Goal: Transaction & Acquisition: Book appointment/travel/reservation

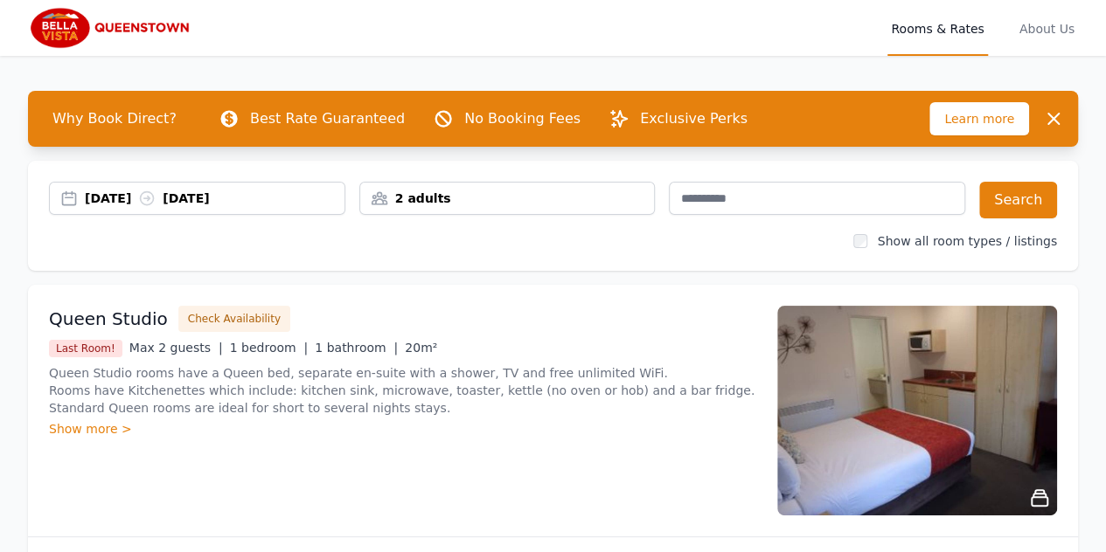
click at [152, 198] on div "[DATE] [DATE]" at bounding box center [215, 198] width 260 height 17
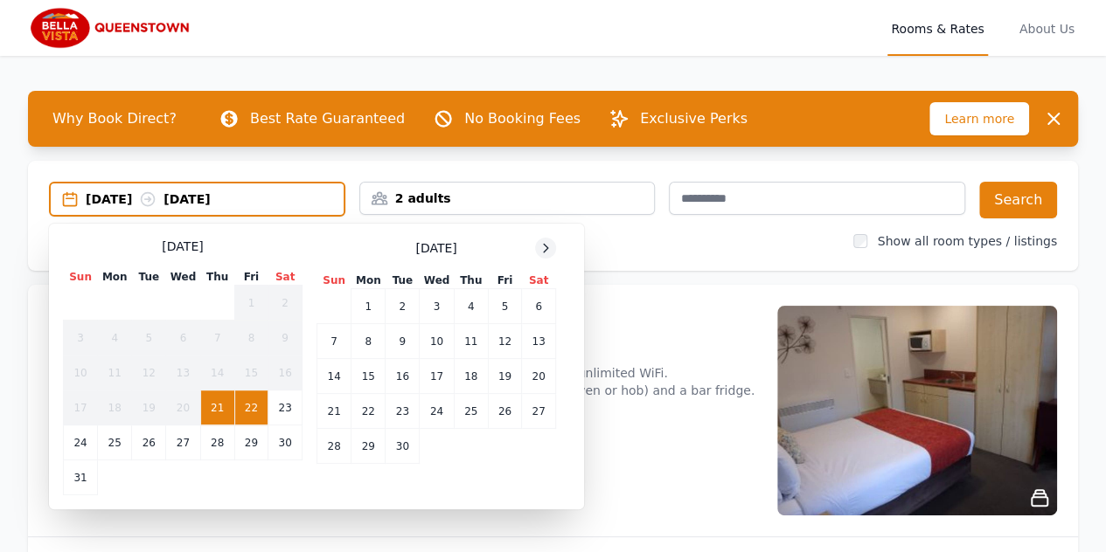
click at [540, 247] on icon at bounding box center [545, 248] width 14 height 14
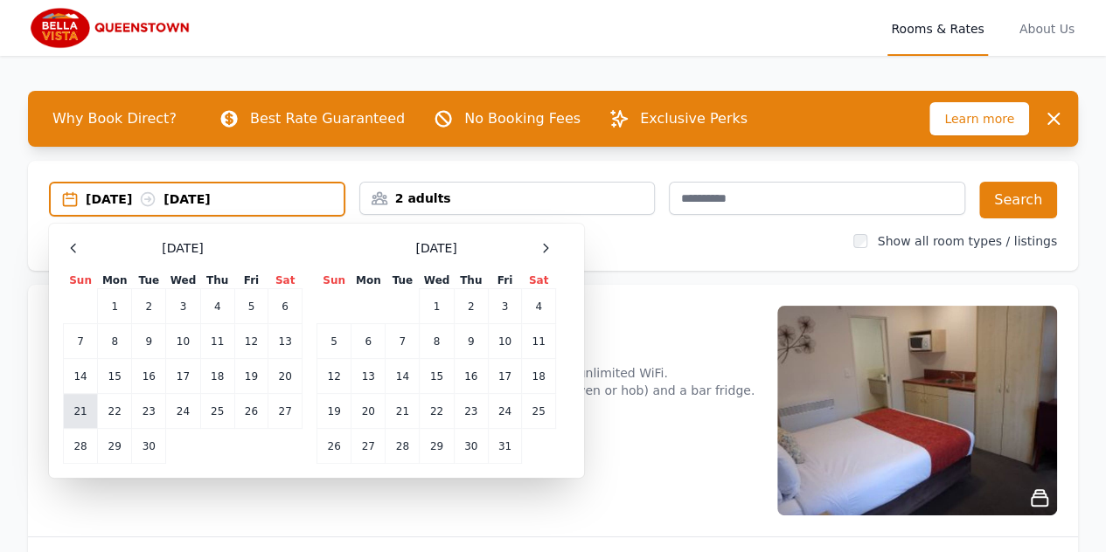
click at [85, 412] on td "21" at bounding box center [81, 411] width 34 height 35
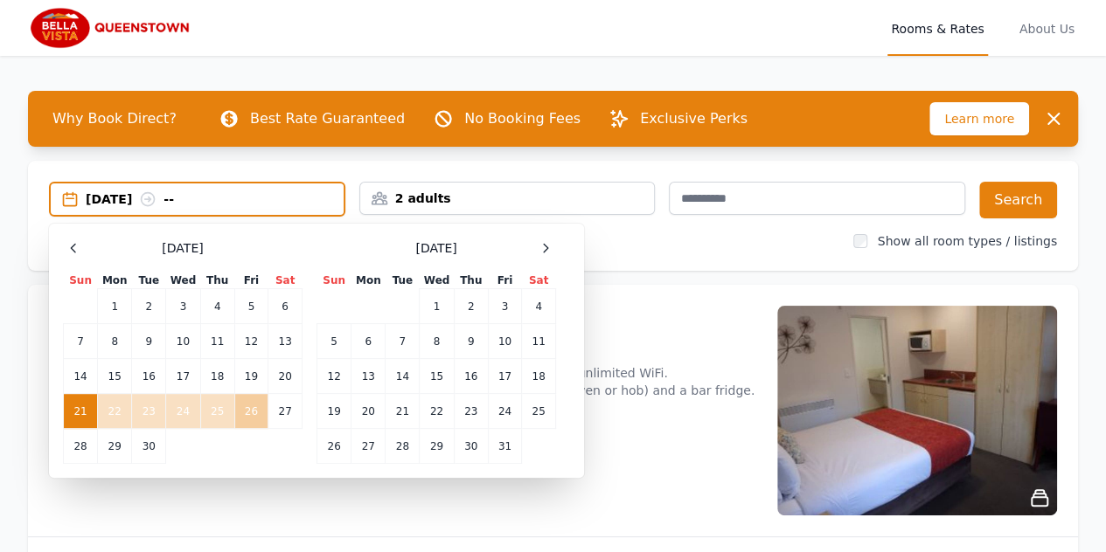
click at [245, 417] on td "26" at bounding box center [250, 411] width 33 height 35
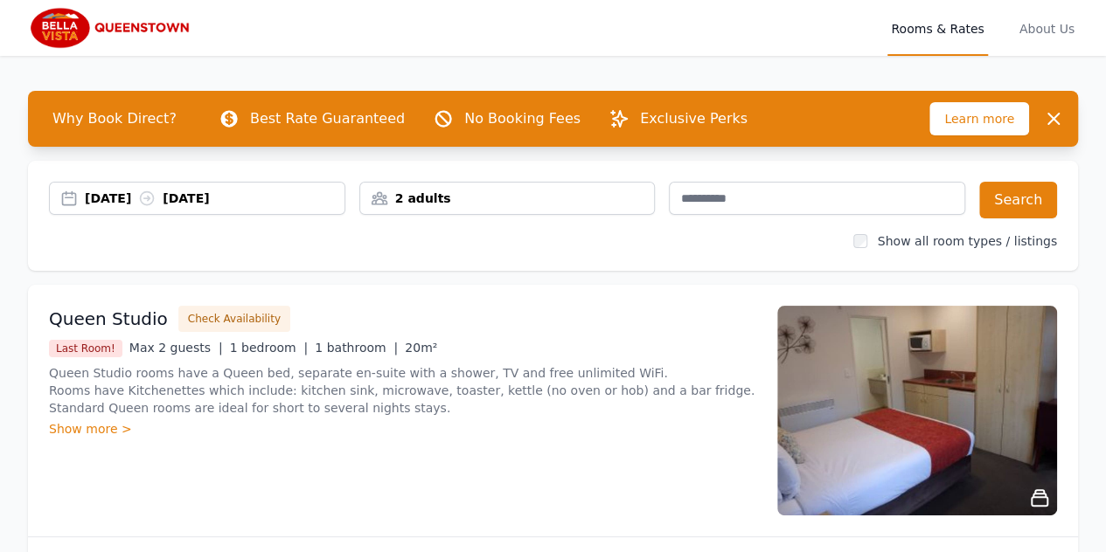
click at [516, 198] on div "2 adults" at bounding box center [507, 198] width 295 height 17
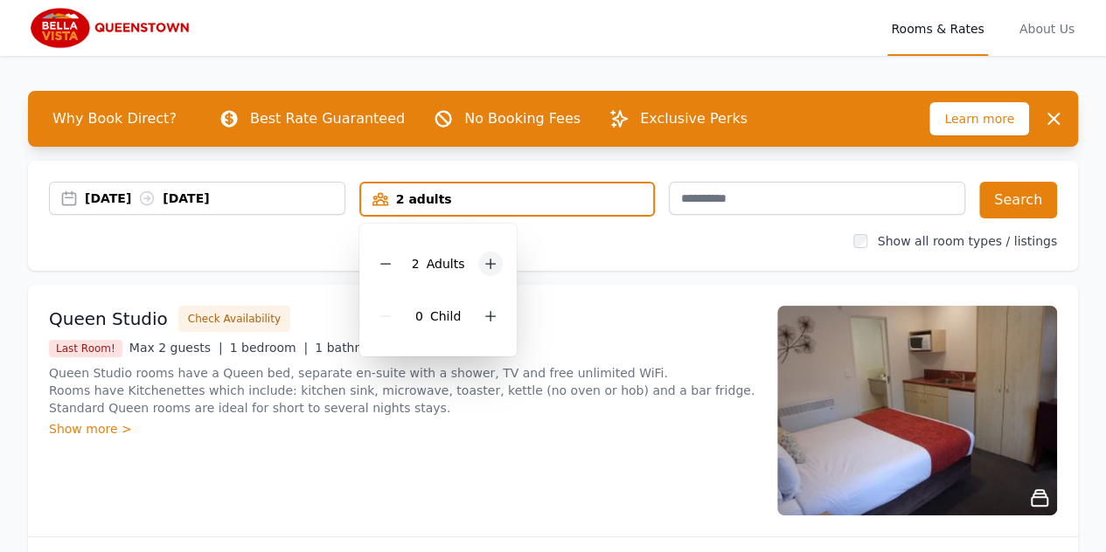
click at [491, 260] on icon at bounding box center [490, 264] width 14 height 14
click at [484, 317] on icon at bounding box center [490, 316] width 14 height 14
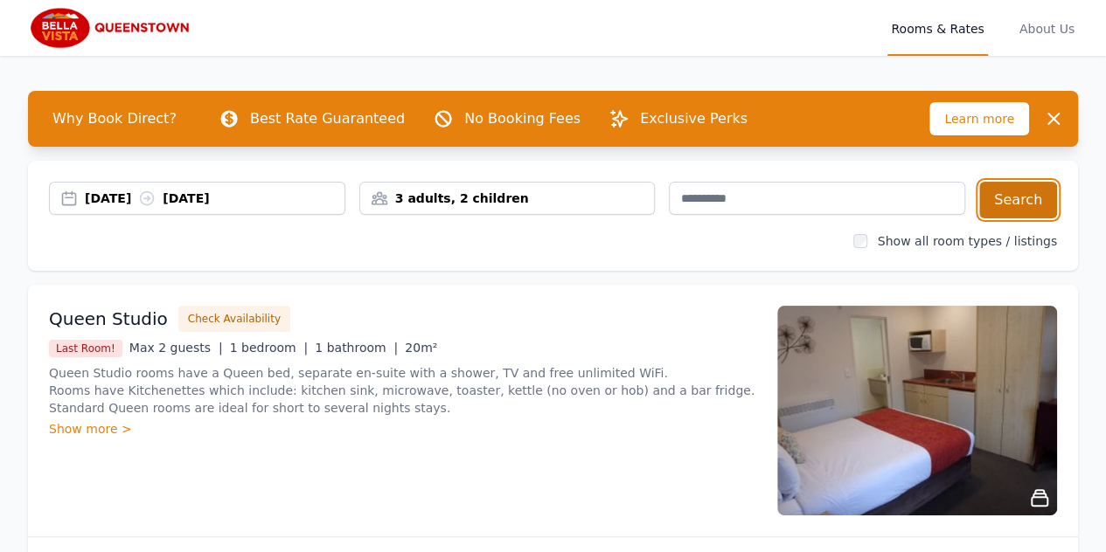
click at [1025, 192] on button "Search" at bounding box center [1018, 200] width 78 height 37
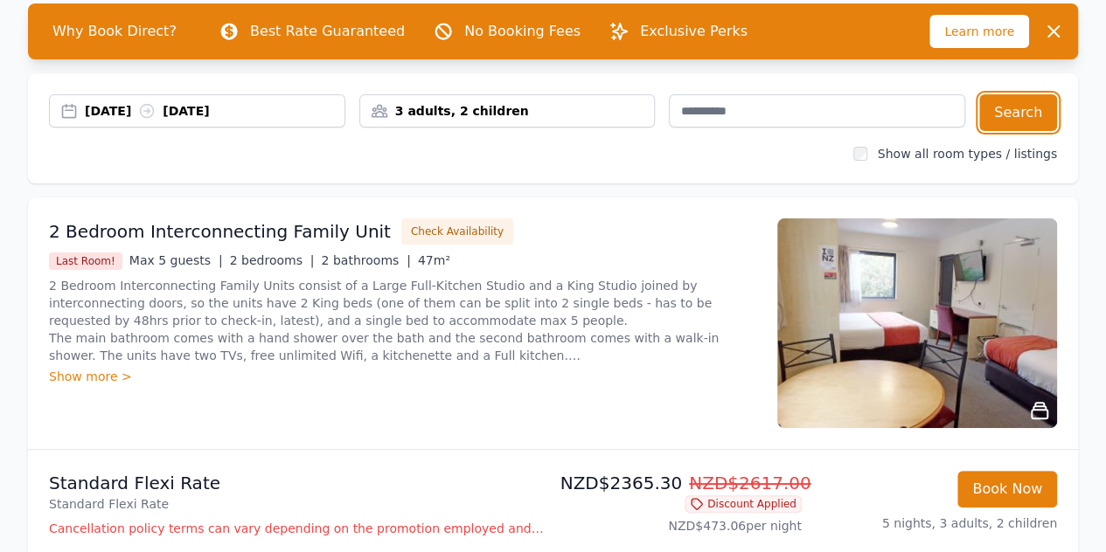
scroll to position [175, 0]
